Goal: Information Seeking & Learning: Learn about a topic

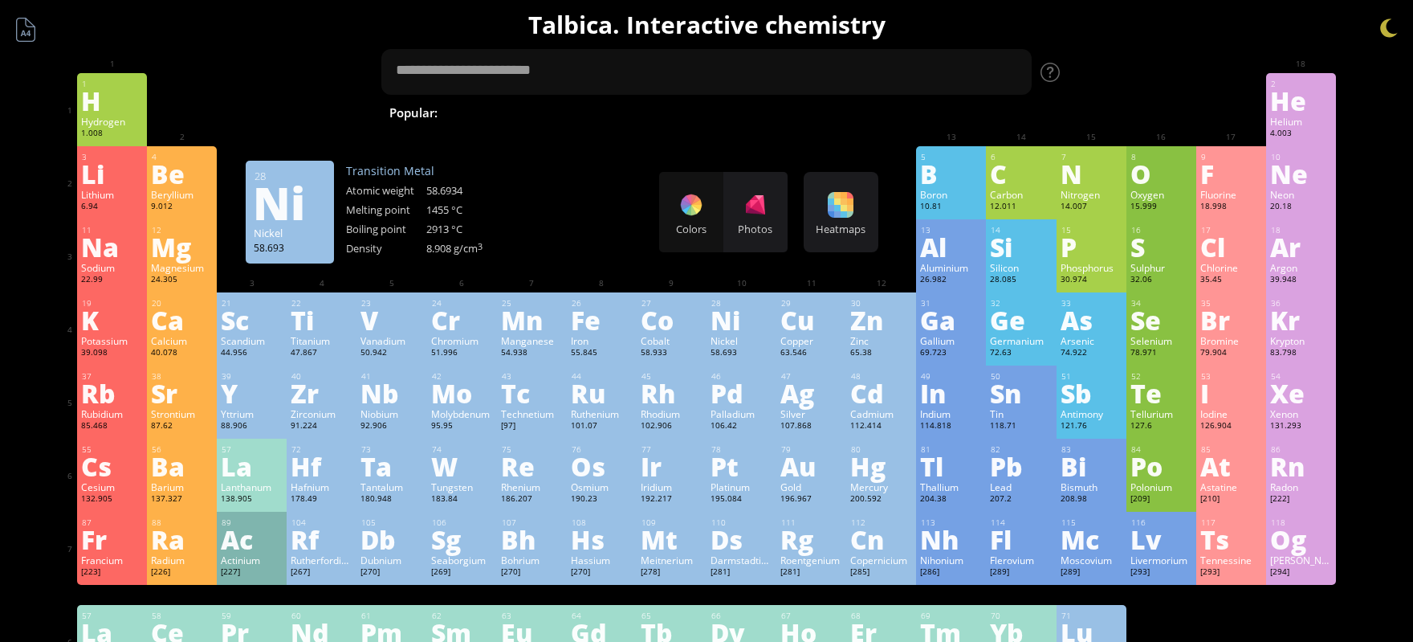
click at [714, 332] on div "Ni" at bounding box center [742, 320] width 62 height 26
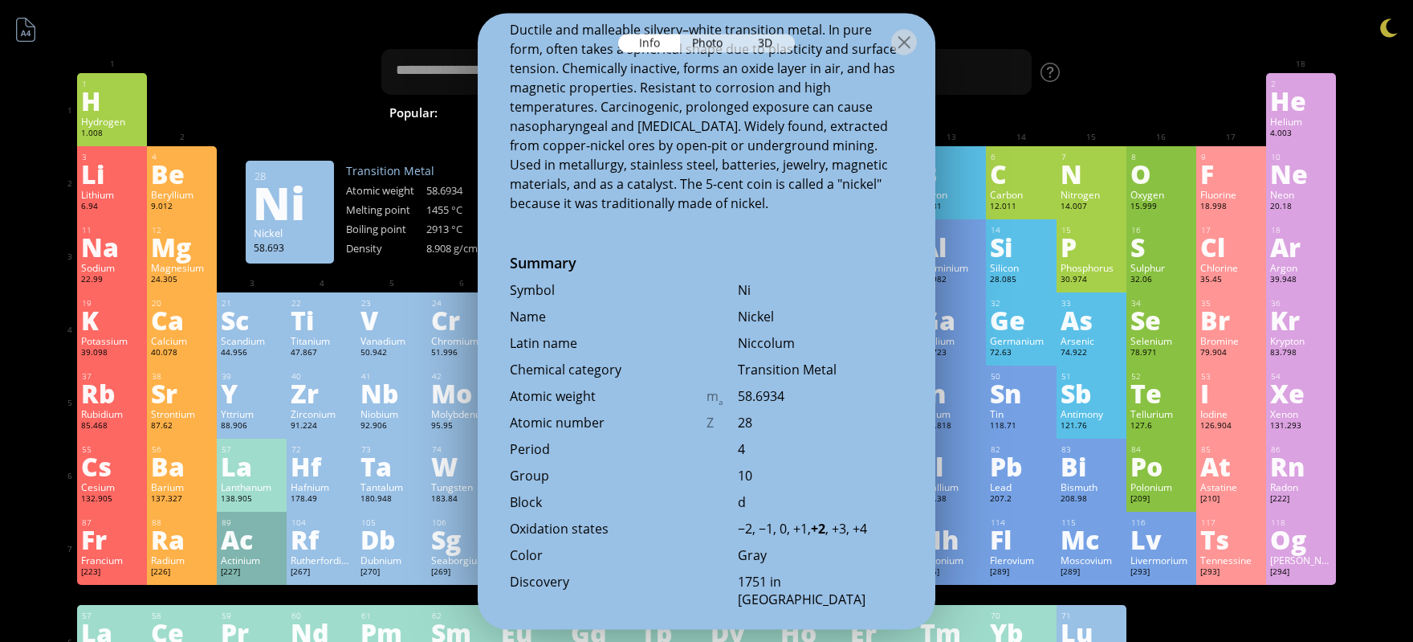
scroll to position [332, 0]
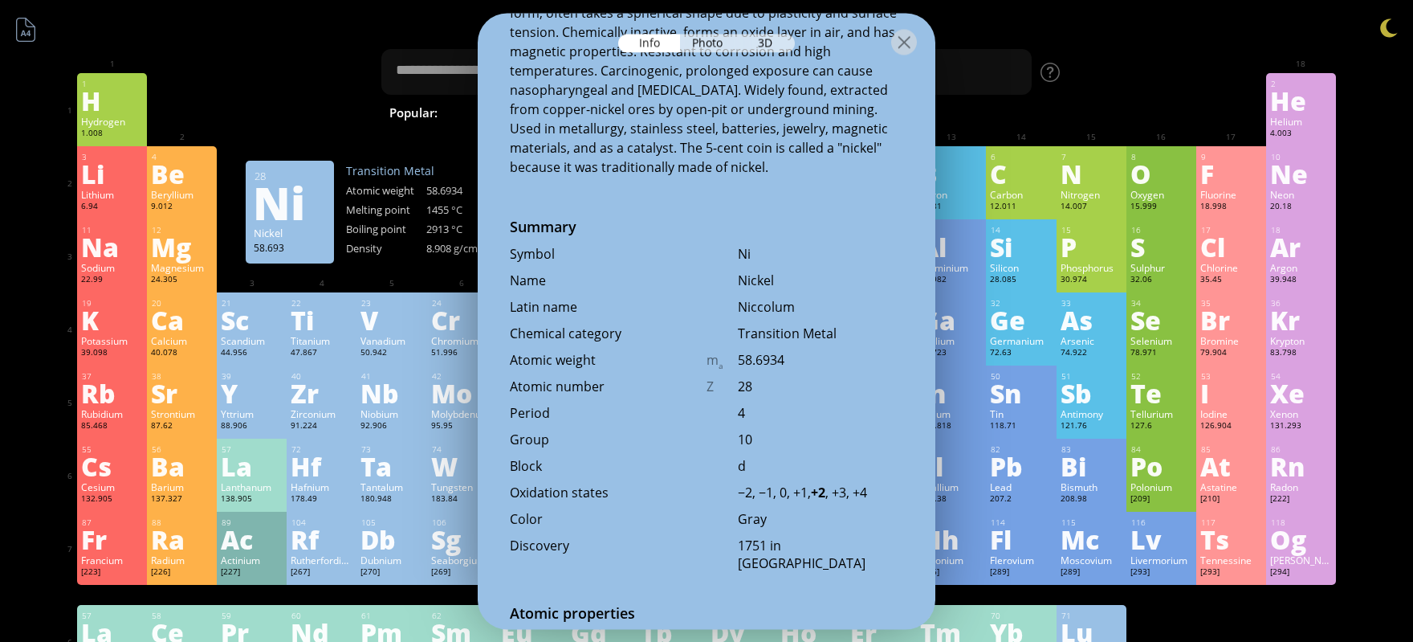
click at [824, 499] on b "+2" at bounding box center [818, 492] width 14 height 18
click at [825, 501] on b "+2" at bounding box center [818, 492] width 14 height 18
drag, startPoint x: 825, startPoint y: 496, endPoint x: 836, endPoint y: 497, distance: 10.5
click at [836, 497] on div "−2, −1, 0, +1, +2 , +3, +4" at bounding box center [820, 492] width 165 height 18
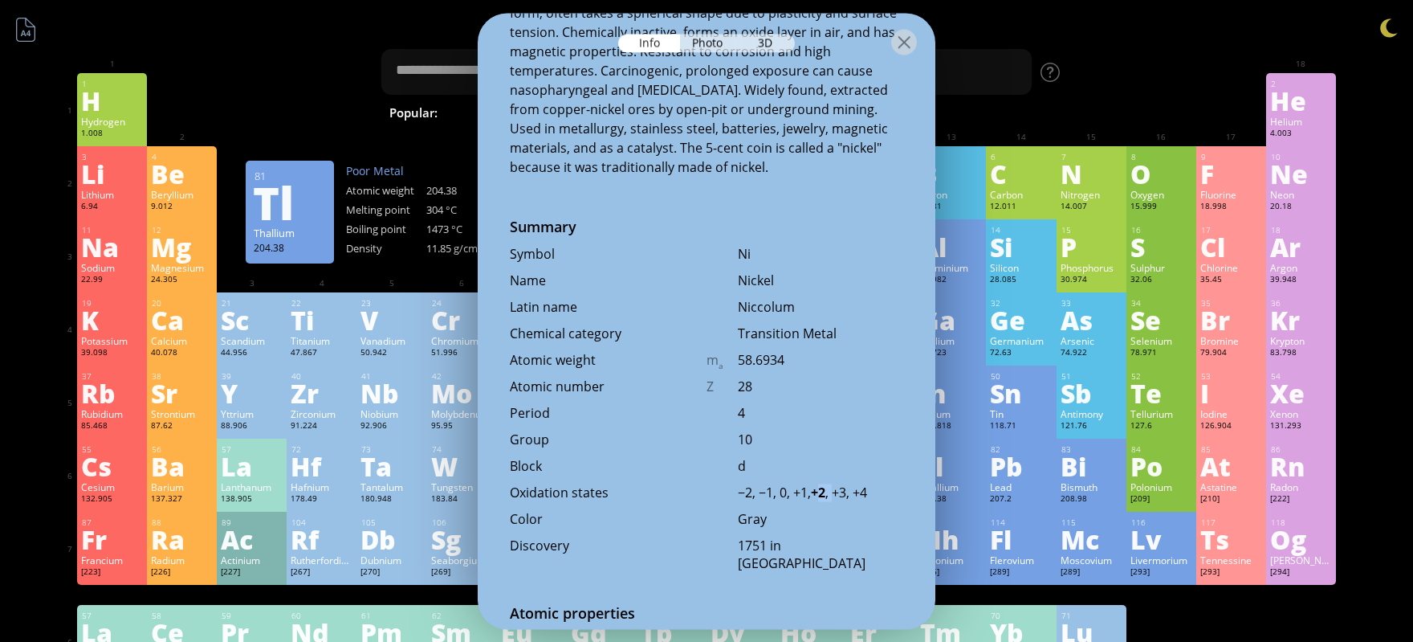
click at [836, 497] on div "−2, −1, 0, +1, +2 , +3, +4" at bounding box center [820, 492] width 165 height 18
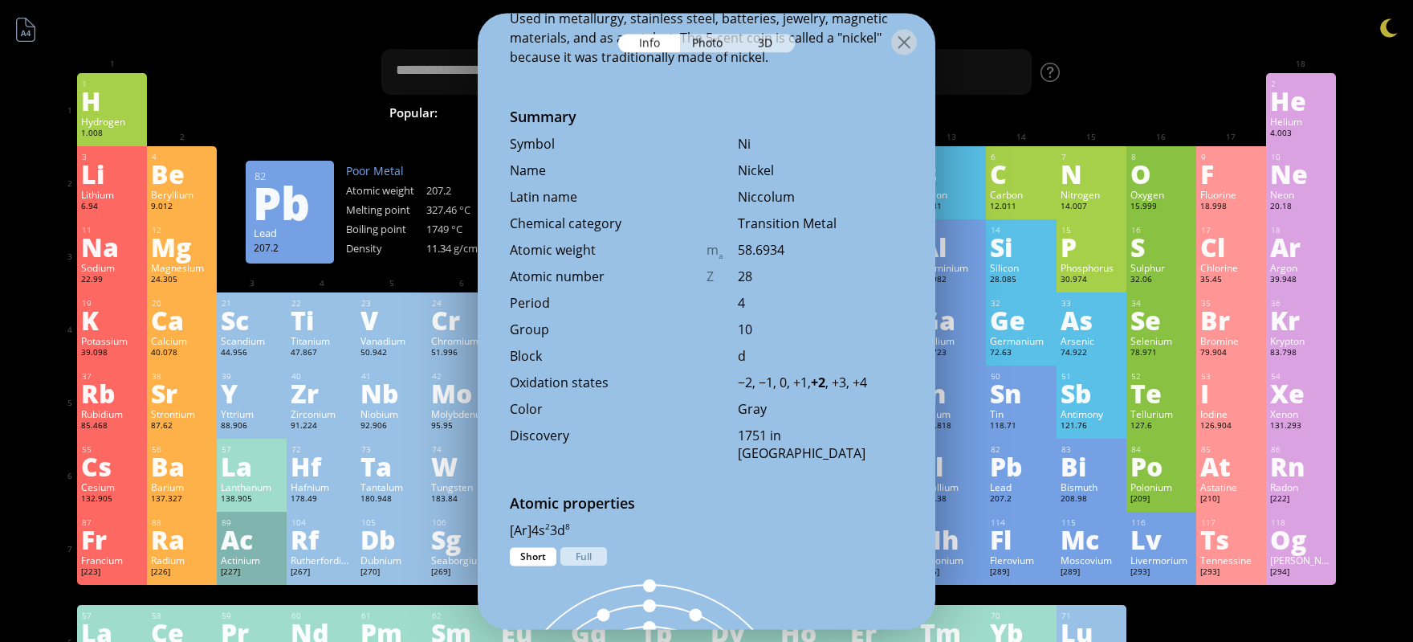
click at [1012, 448] on div "82 Pb Lead 207.2 −4, −2, −1, 0, +1, +2, +3, +4 −4, −2, −1, 0, +1, +2, +3, +4 32…" at bounding box center [1021, 474] width 70 height 73
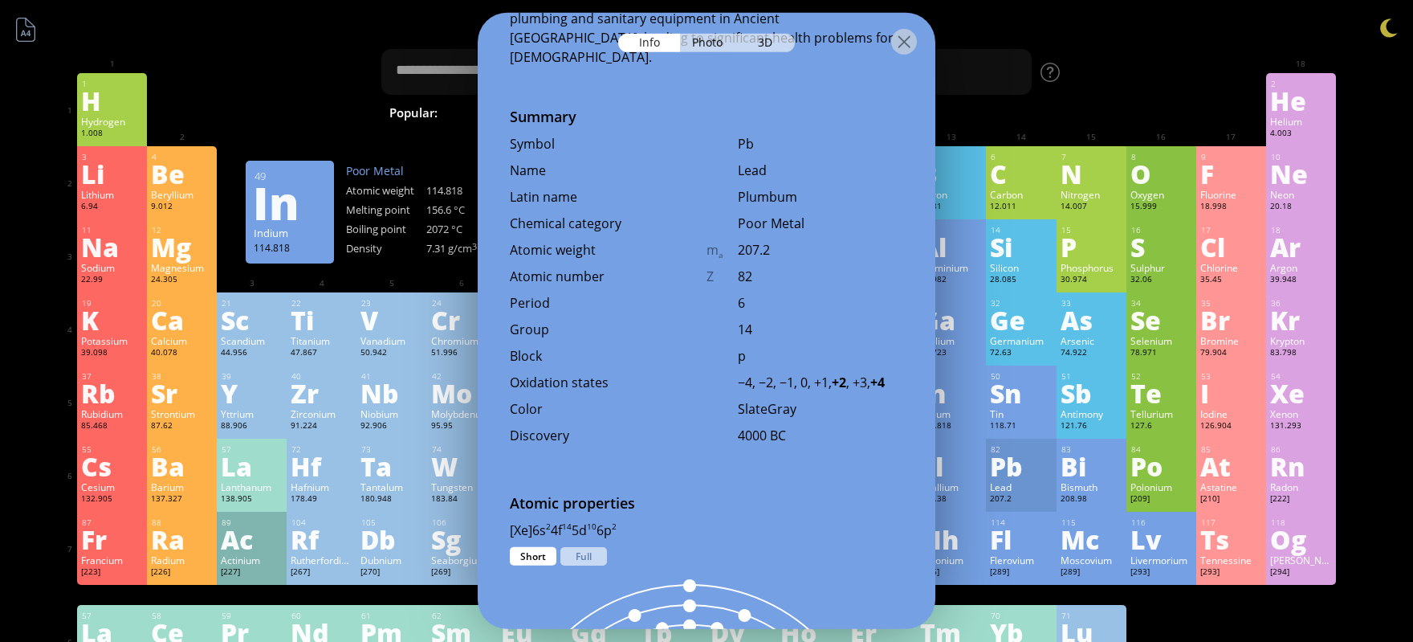
click at [1081, 385] on div "Sb" at bounding box center [1092, 393] width 62 height 26
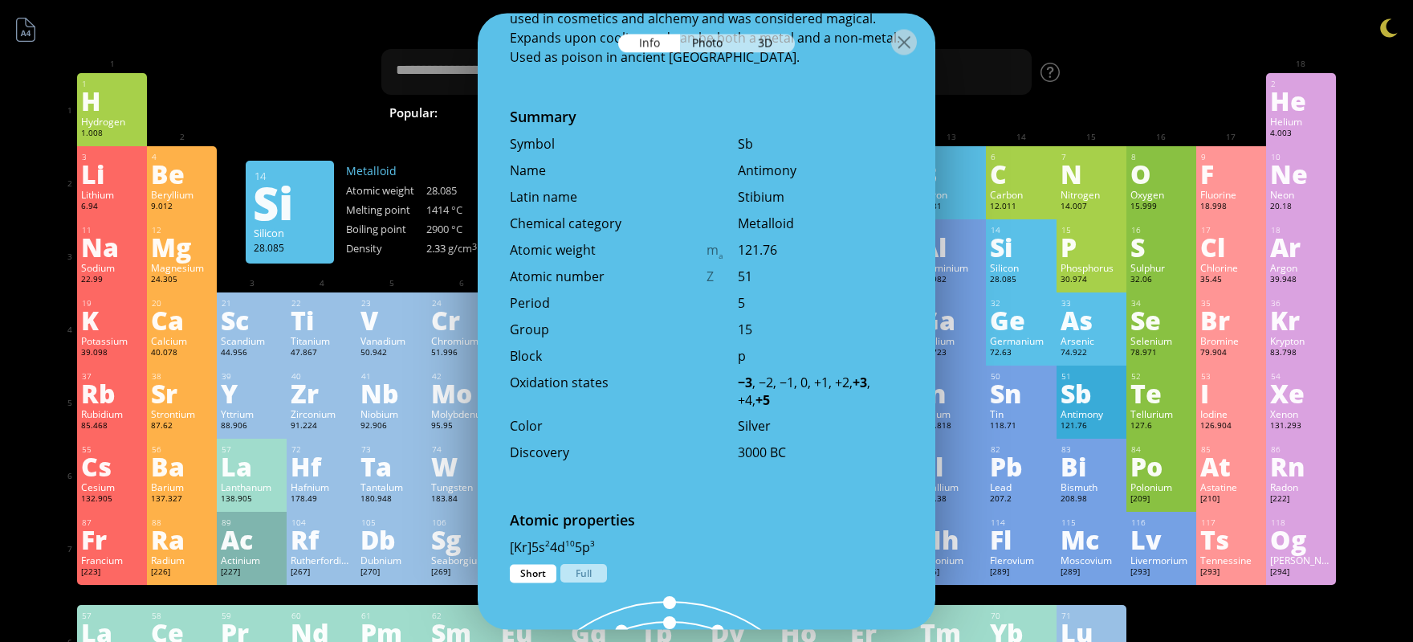
click at [396, 308] on div "23" at bounding box center [391, 303] width 61 height 10
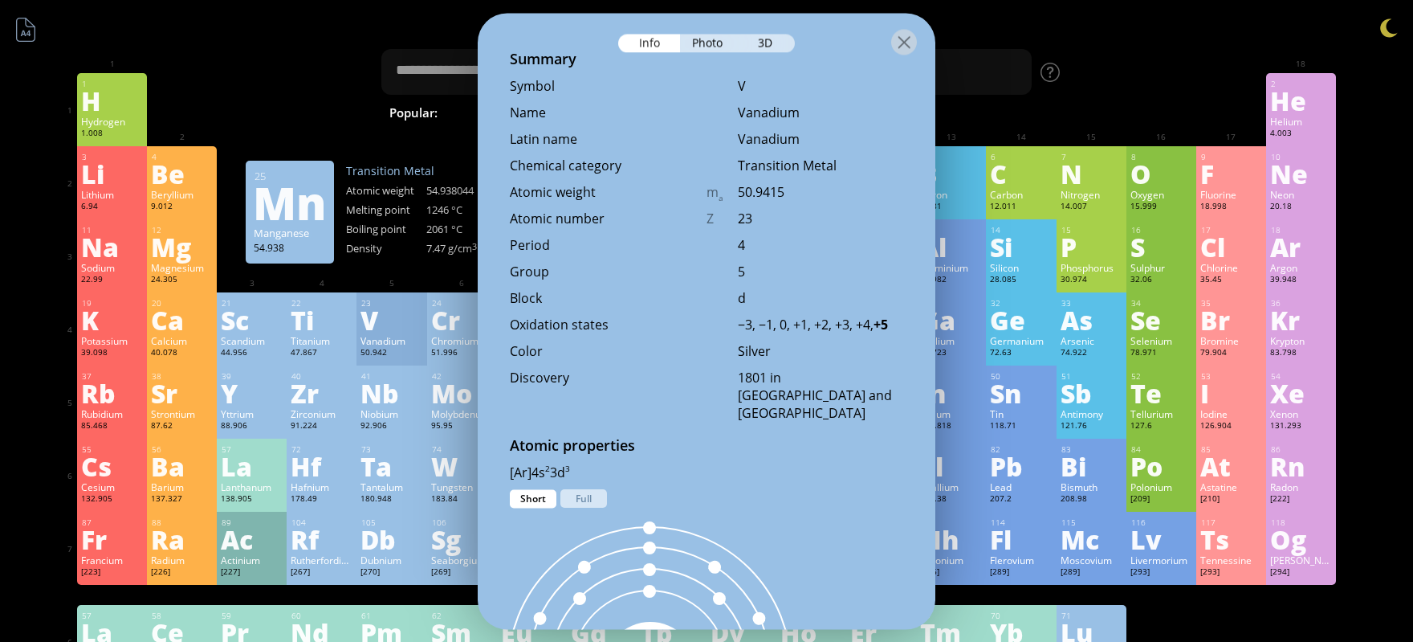
click at [906, 26] on div at bounding box center [707, 41] width 458 height 56
click at [905, 44] on div at bounding box center [904, 42] width 26 height 26
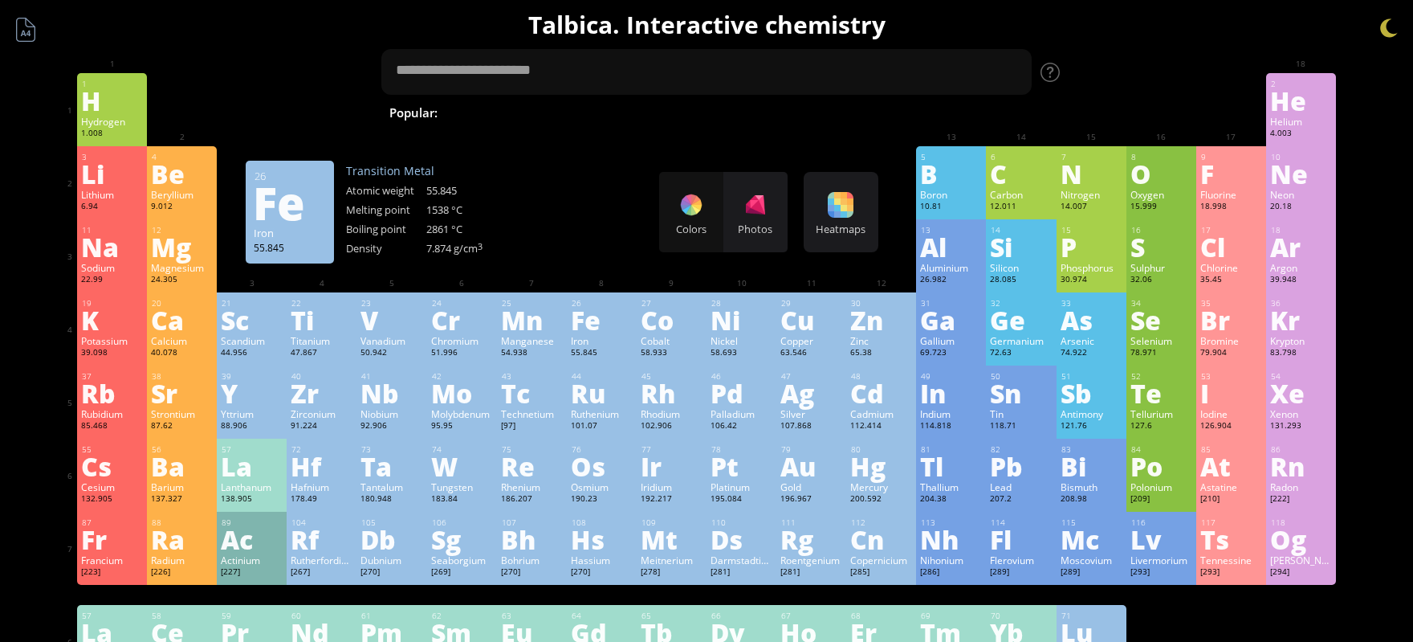
click at [588, 346] on div "Iron" at bounding box center [602, 340] width 62 height 13
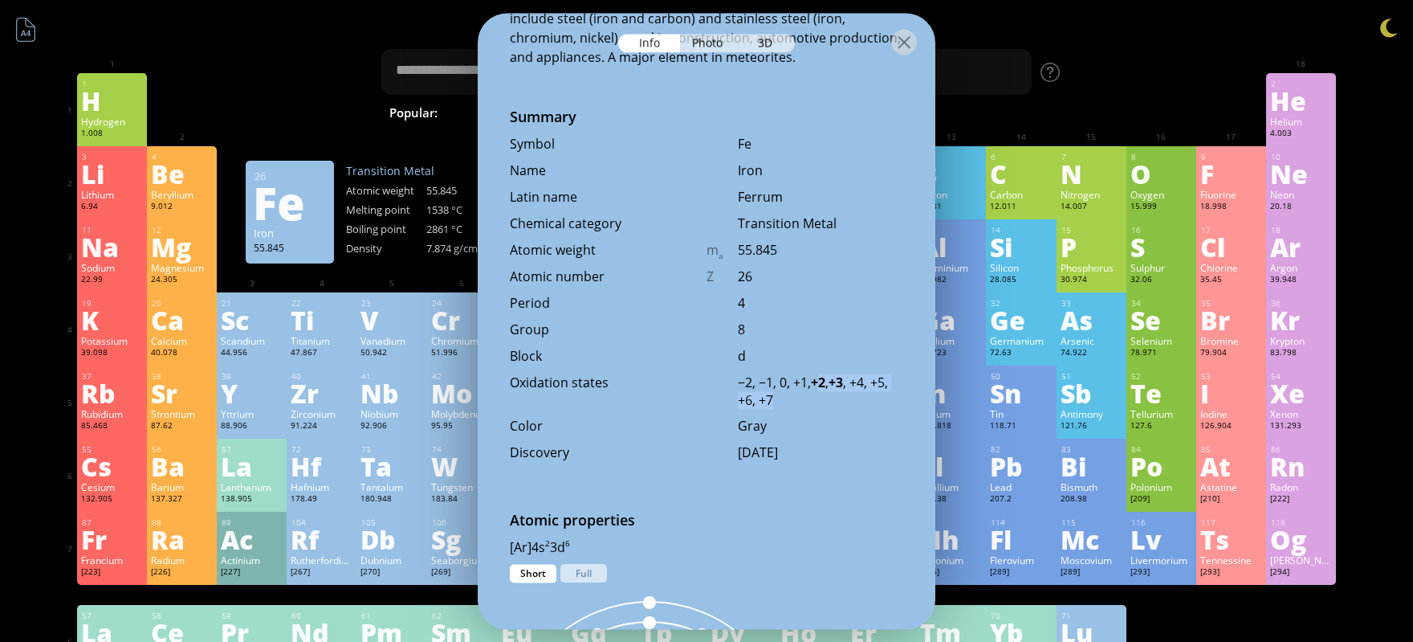
drag, startPoint x: 819, startPoint y: 388, endPoint x: 854, endPoint y: 397, distance: 36.6
click at [854, 397] on div "−2, −1, 0, +1, +2 , +3 , +4, +5, +6, +7" at bounding box center [820, 390] width 165 height 35
drag, startPoint x: 852, startPoint y: 393, endPoint x: 815, endPoint y: 381, distance: 38.8
click at [815, 381] on div "−2, −1, 0, +1, +2 , +3 , +4, +5, +6, +7" at bounding box center [820, 390] width 165 height 35
